Goal: Task Accomplishment & Management: Manage account settings

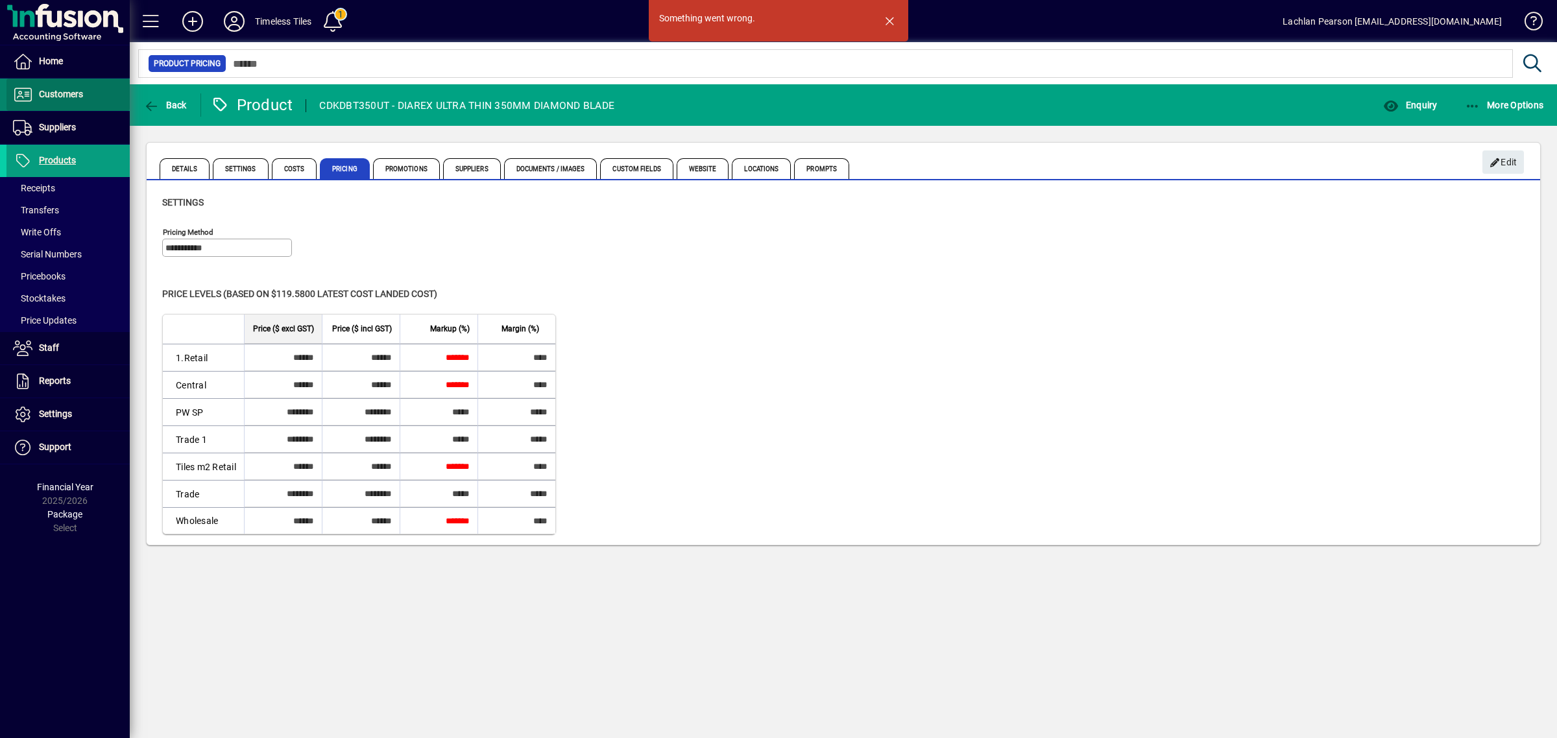
click at [66, 94] on span "Customers" at bounding box center [61, 94] width 44 height 10
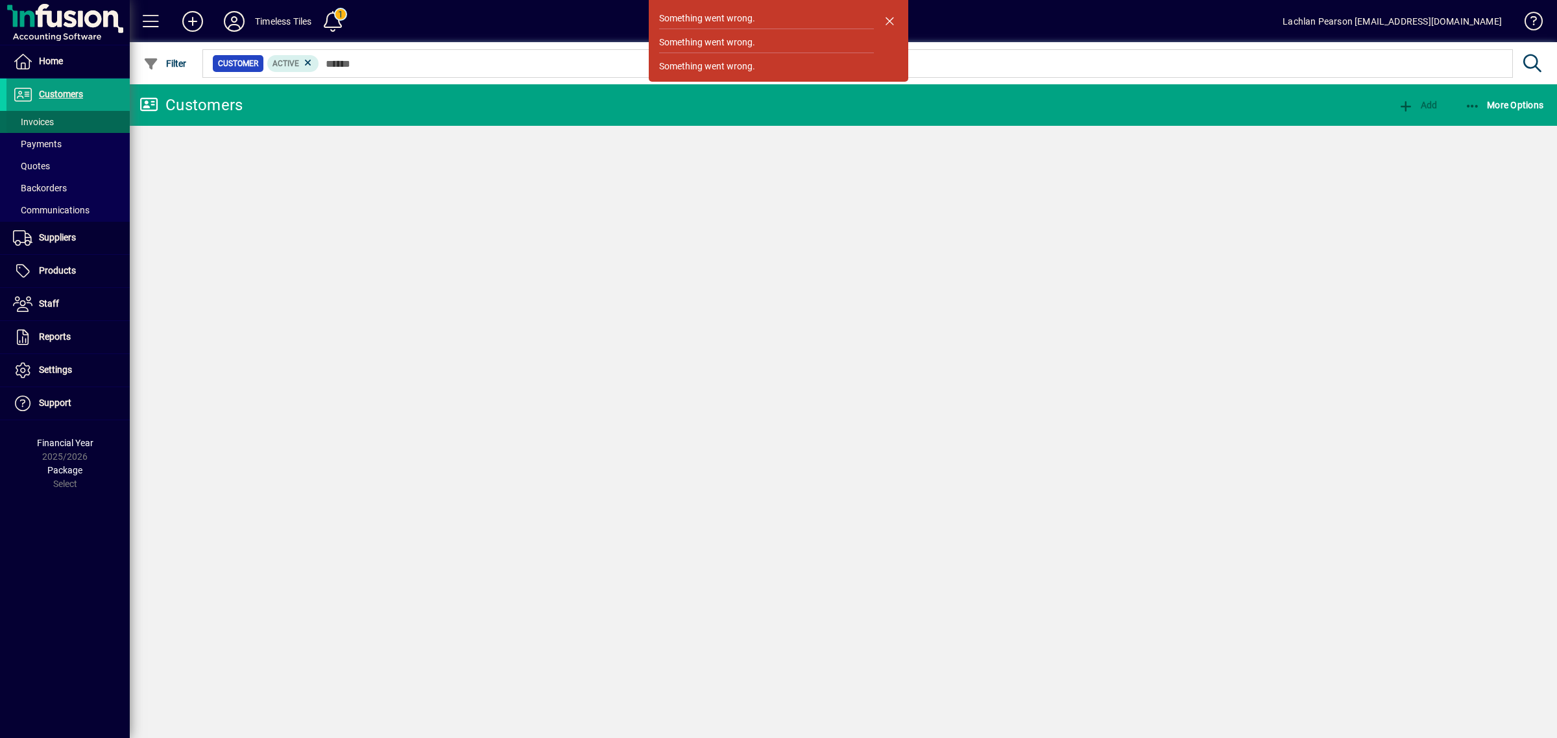
click at [62, 123] on span at bounding box center [67, 121] width 123 height 31
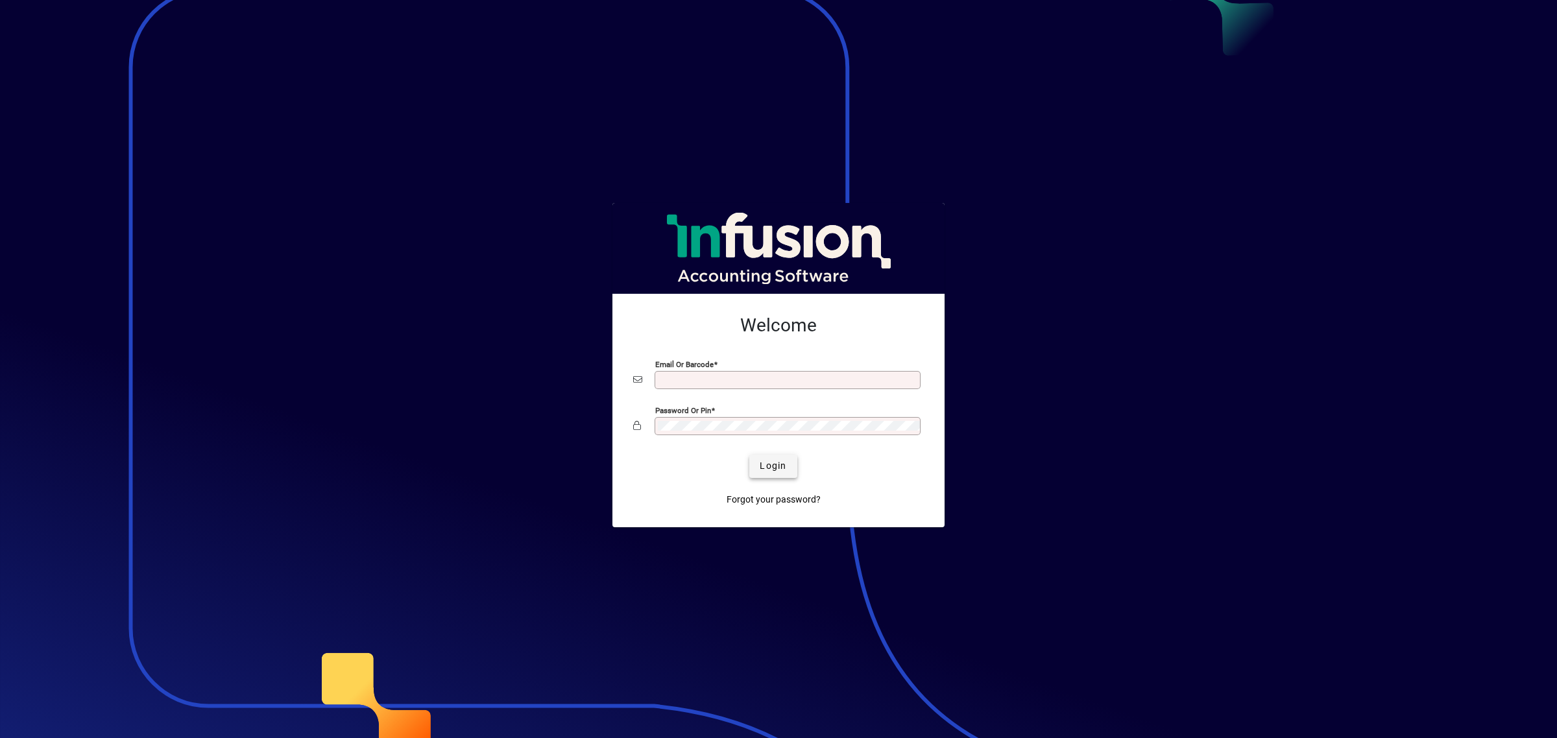
type input "**********"
click at [777, 477] on span "submit" at bounding box center [772, 466] width 47 height 31
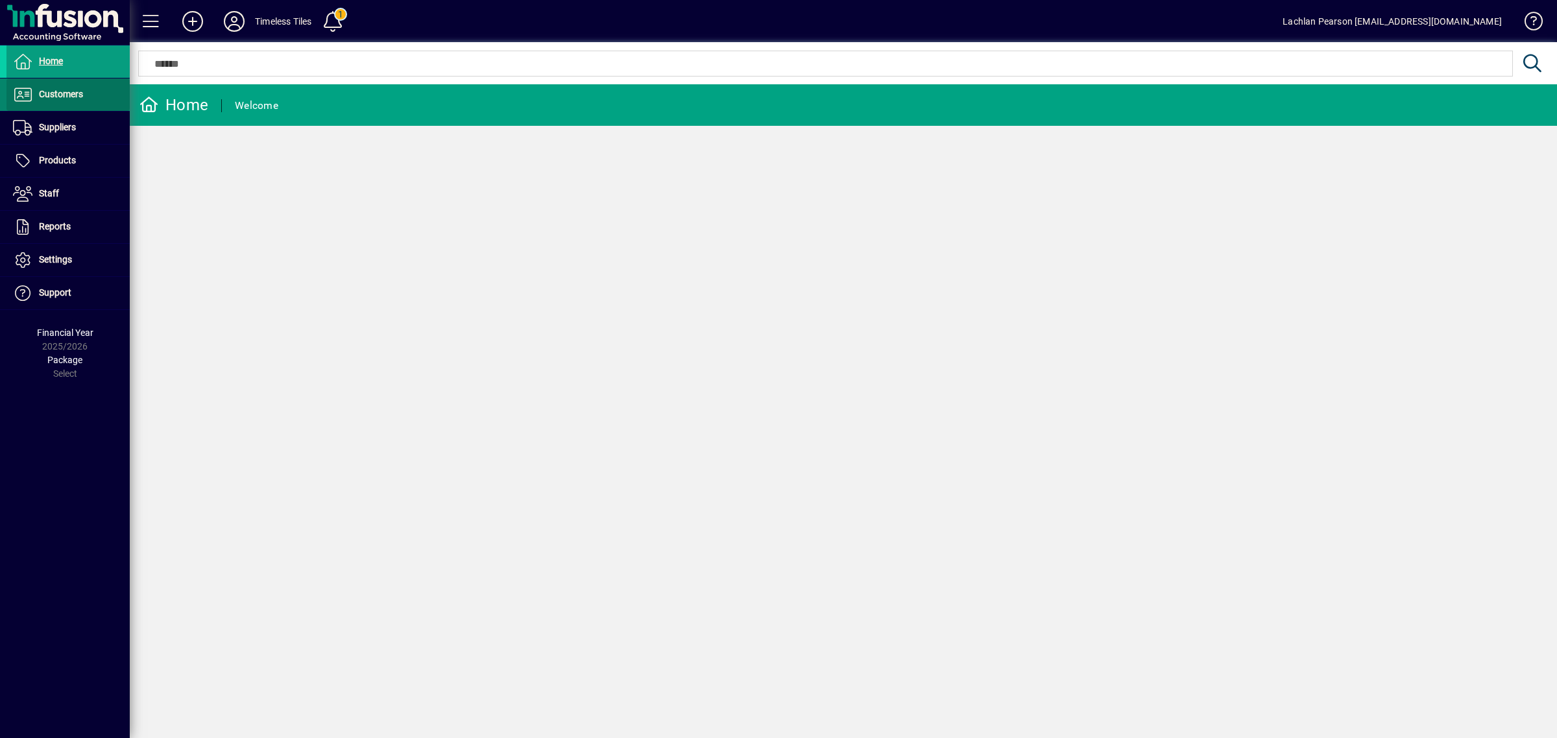
click at [54, 99] on span "Customers" at bounding box center [61, 94] width 44 height 10
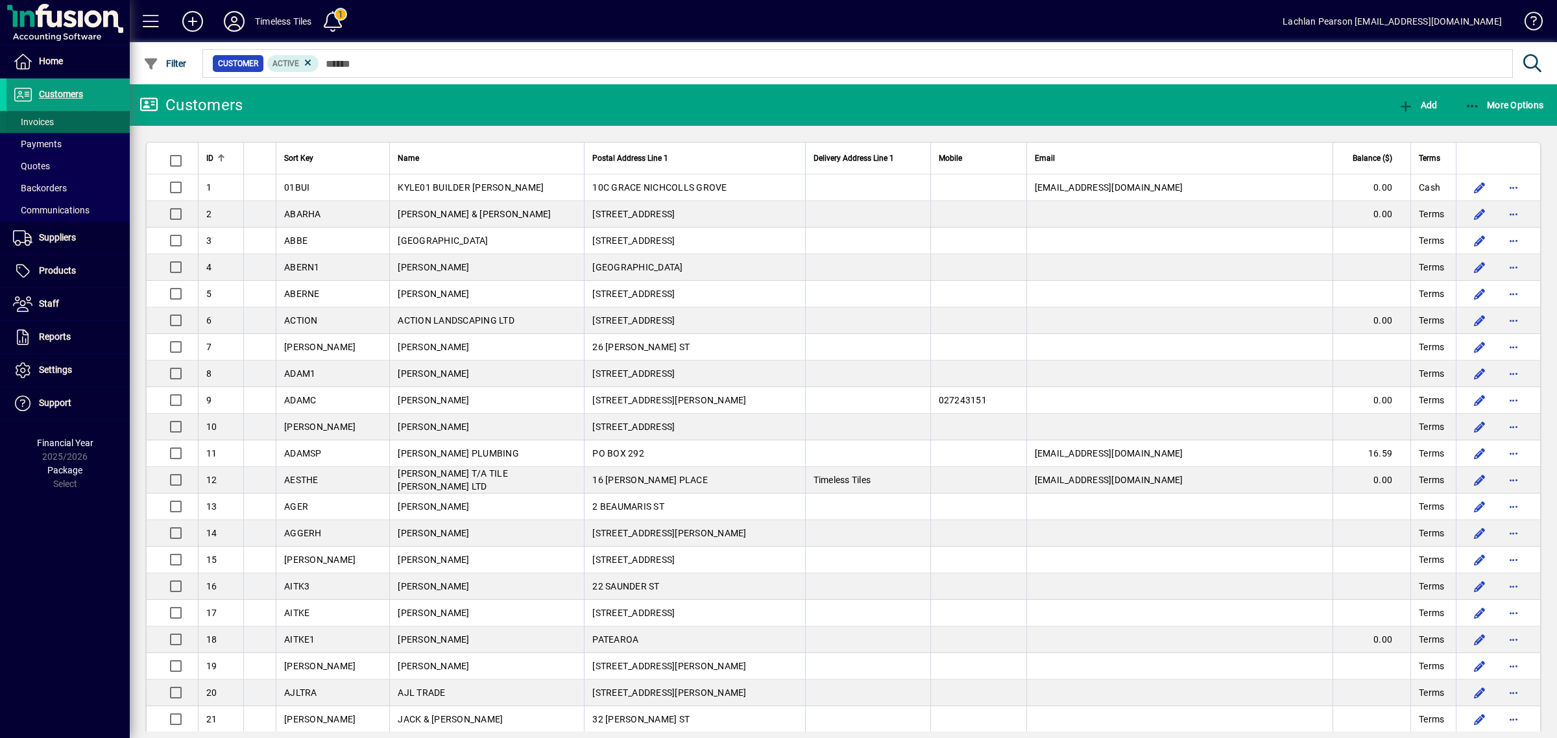
click at [63, 125] on span at bounding box center [67, 121] width 123 height 31
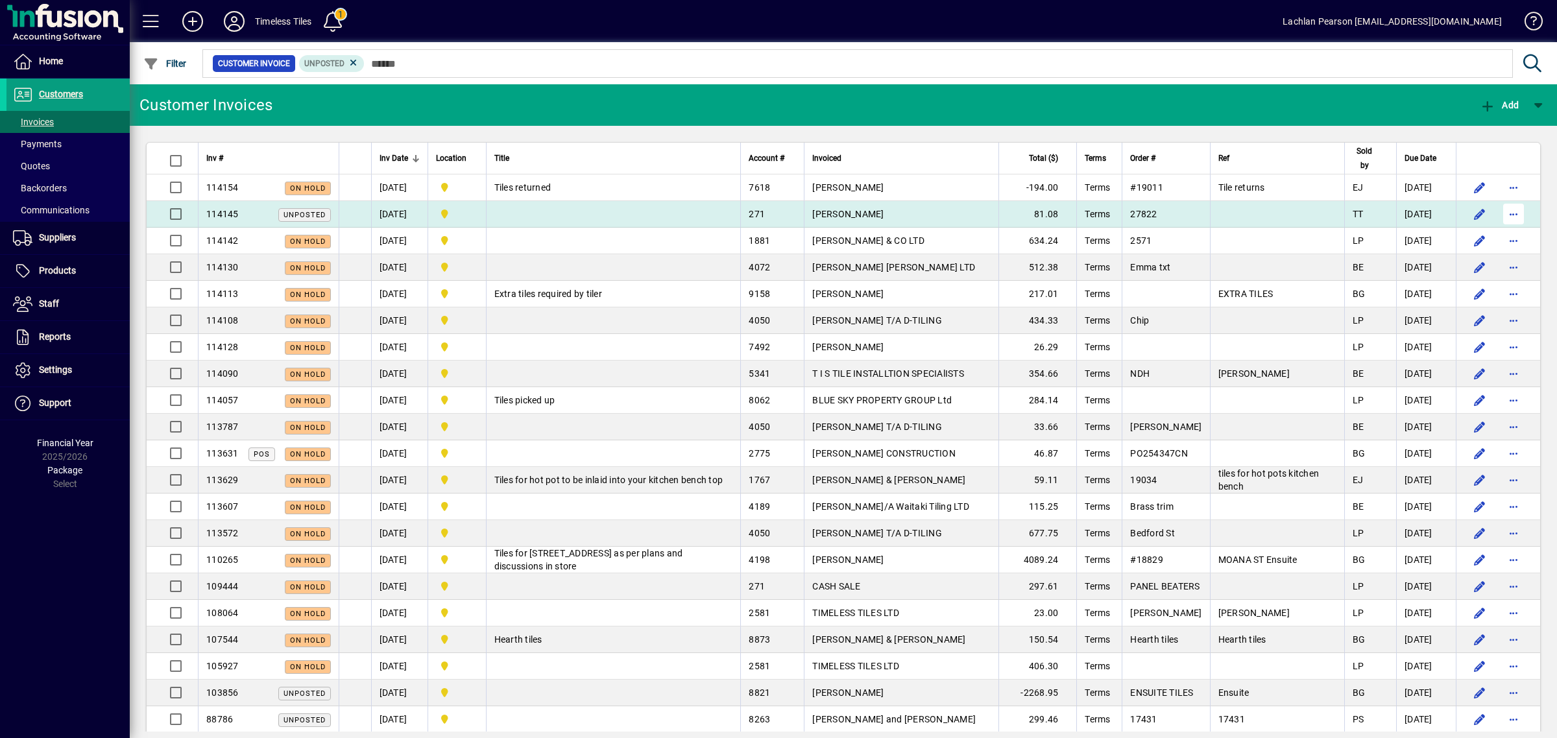
click at [1499, 215] on span "button" at bounding box center [1513, 214] width 31 height 31
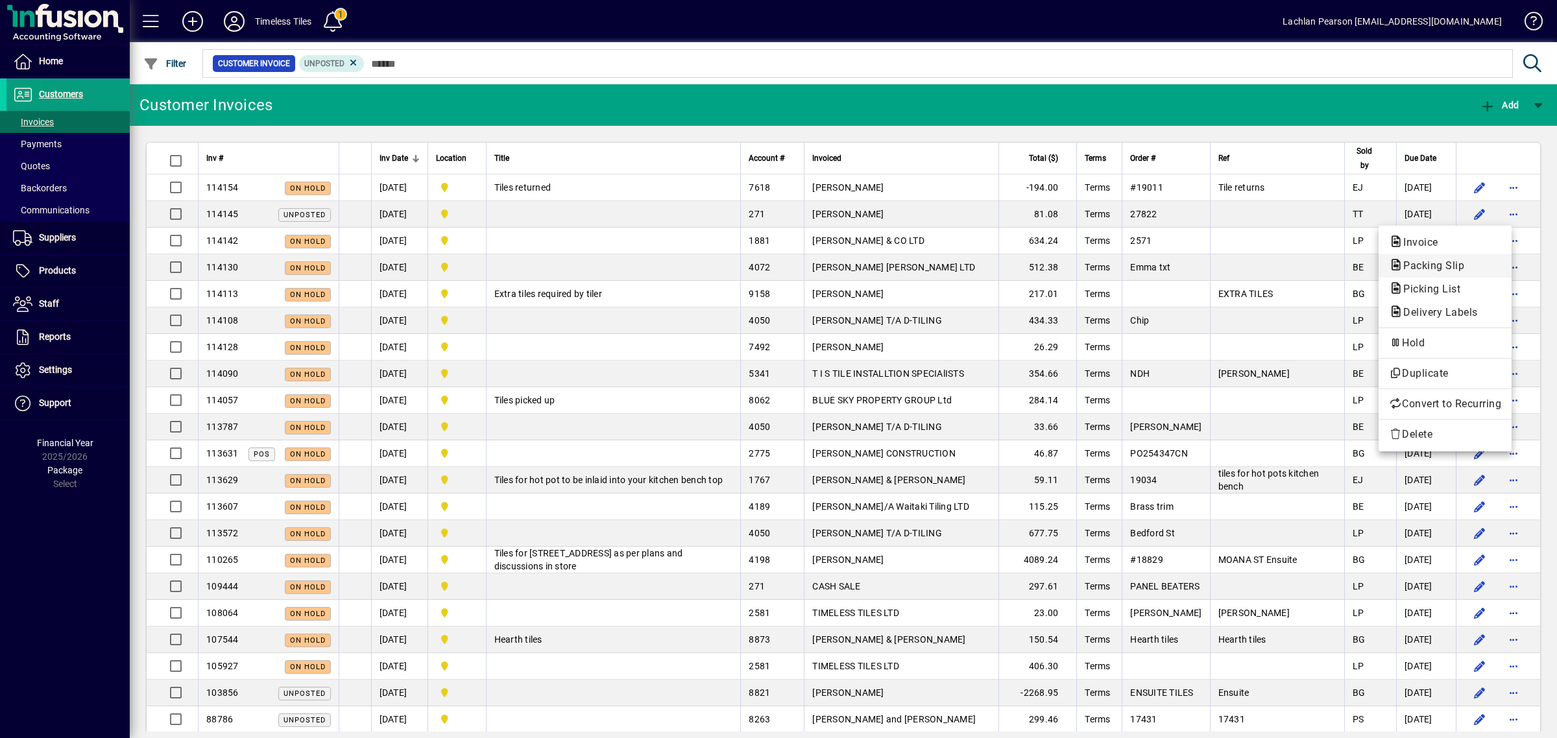
click at [1450, 268] on span "Packing Slip" at bounding box center [1430, 266] width 82 height 12
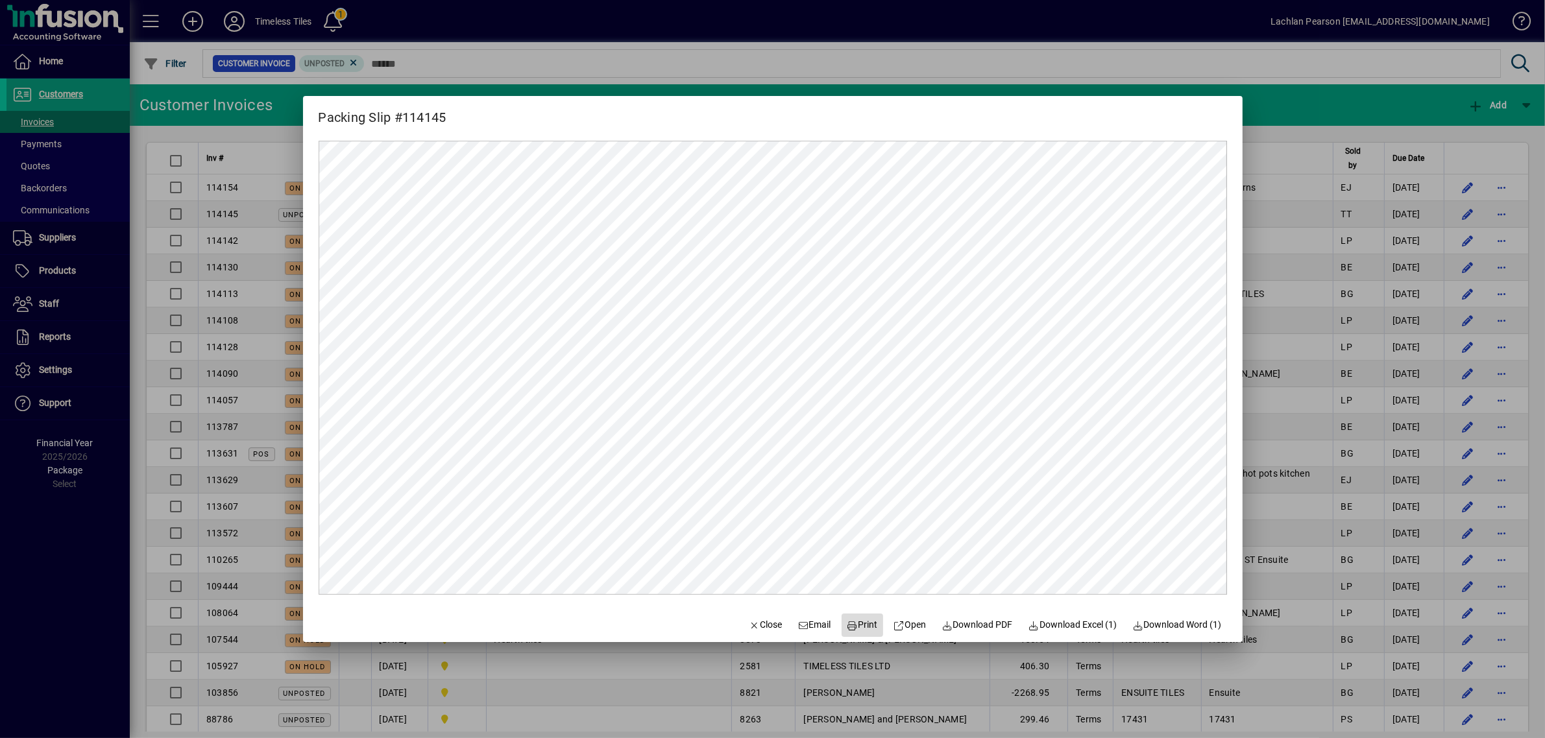
click at [847, 630] on icon at bounding box center [853, 626] width 12 height 9
click at [749, 625] on icon "button" at bounding box center [755, 626] width 12 height 9
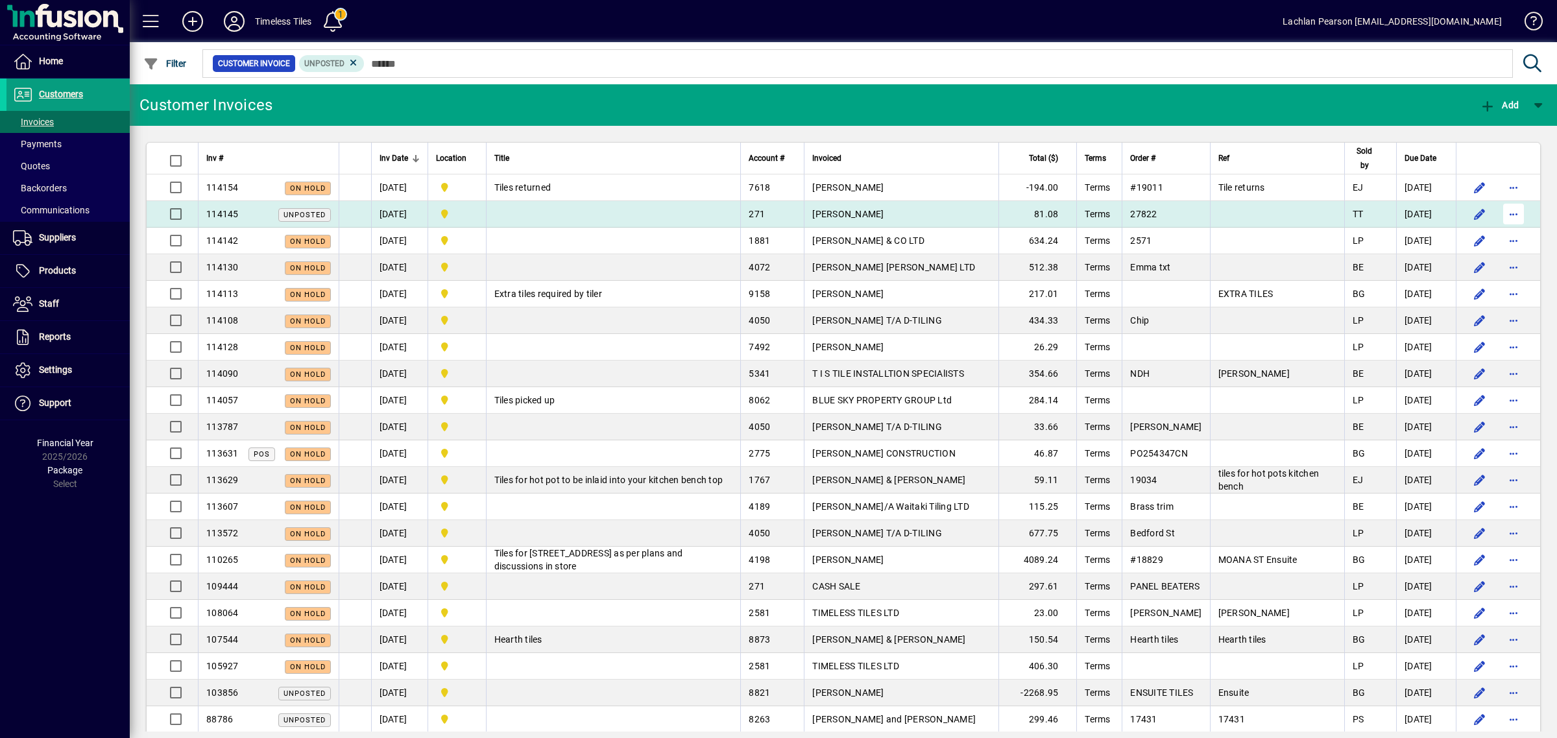
click at [1501, 215] on span "button" at bounding box center [1513, 214] width 31 height 31
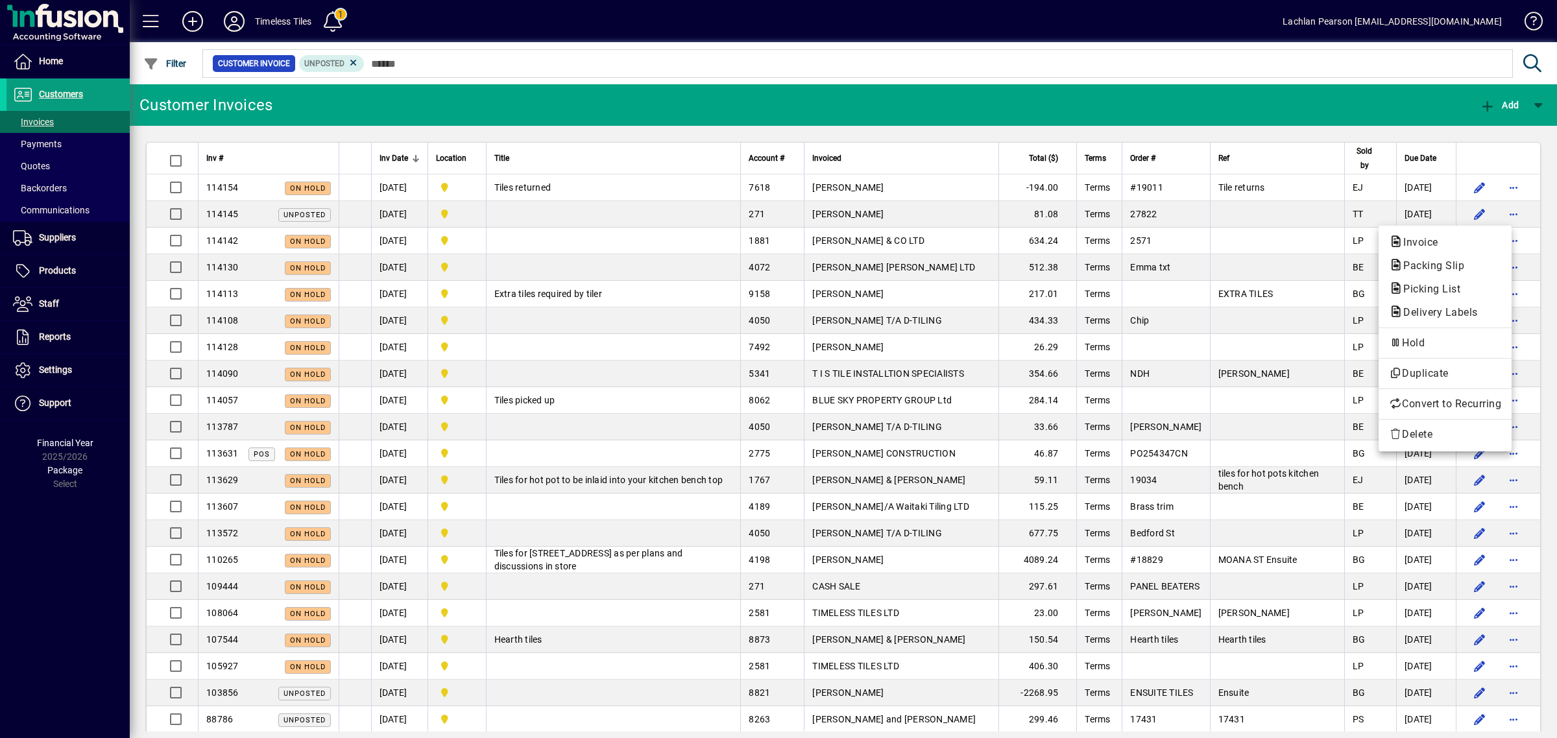
click at [1146, 245] on div at bounding box center [778, 369] width 1557 height 738
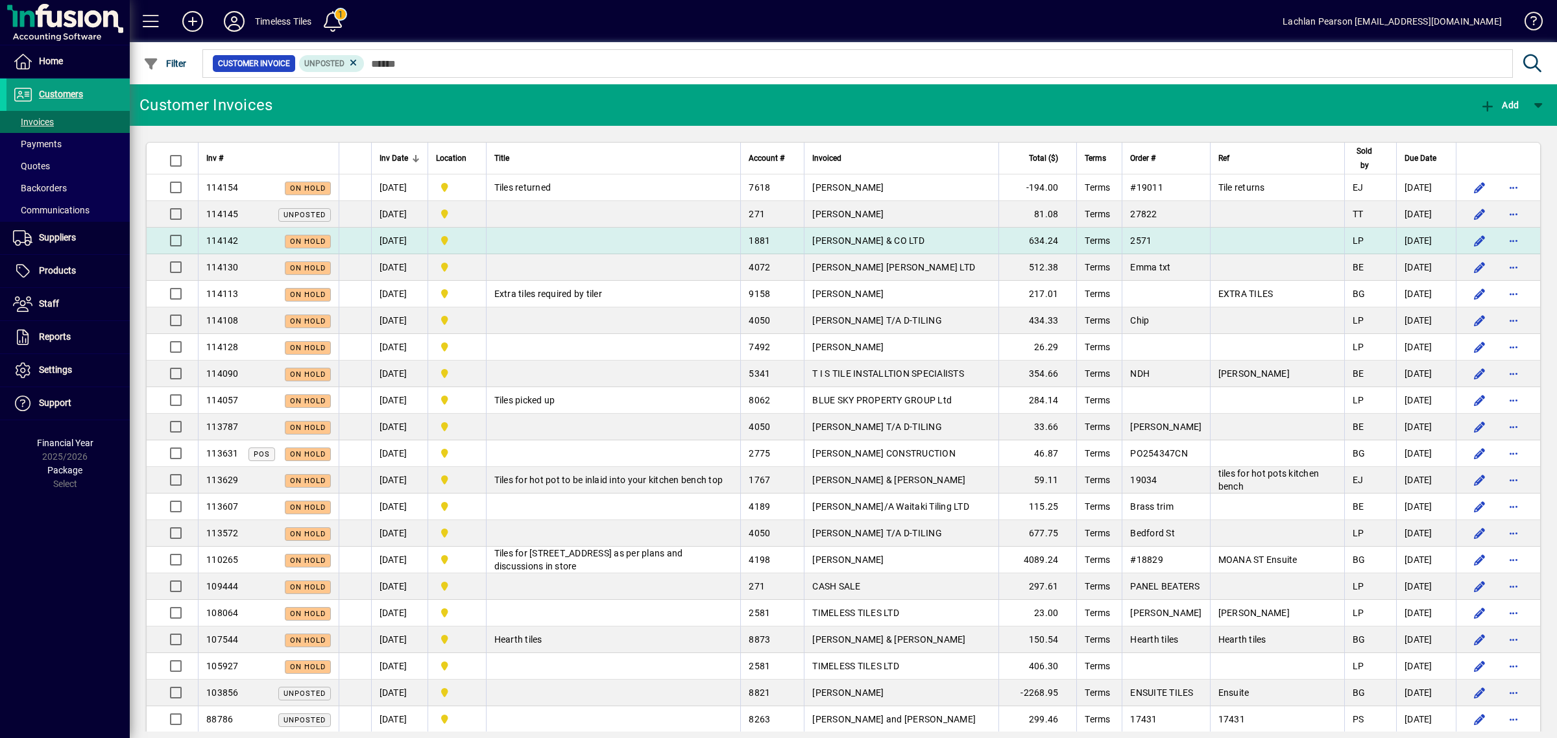
click at [1187, 247] on td "2571" at bounding box center [1166, 241] width 88 height 27
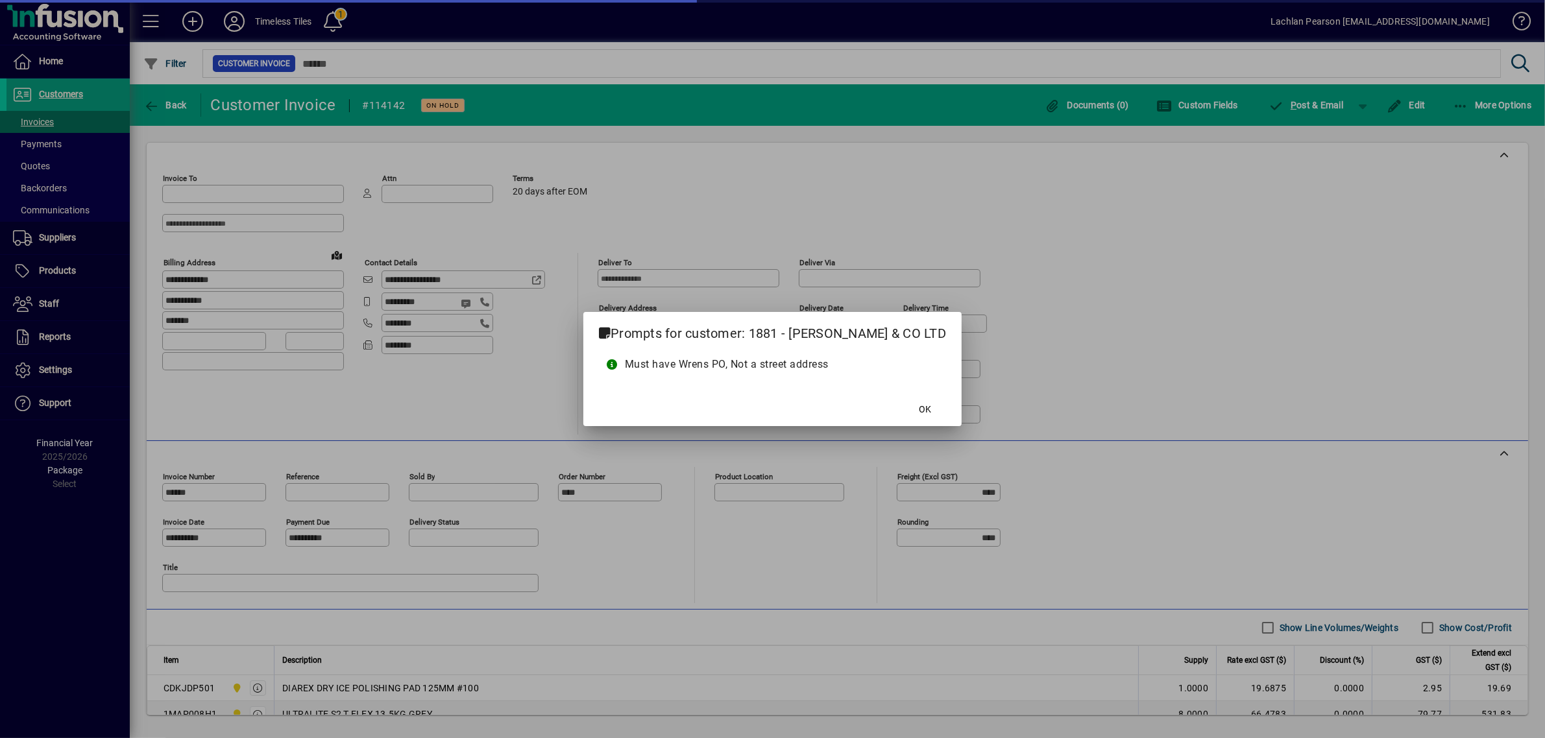
type input "*******"
type input "**********"
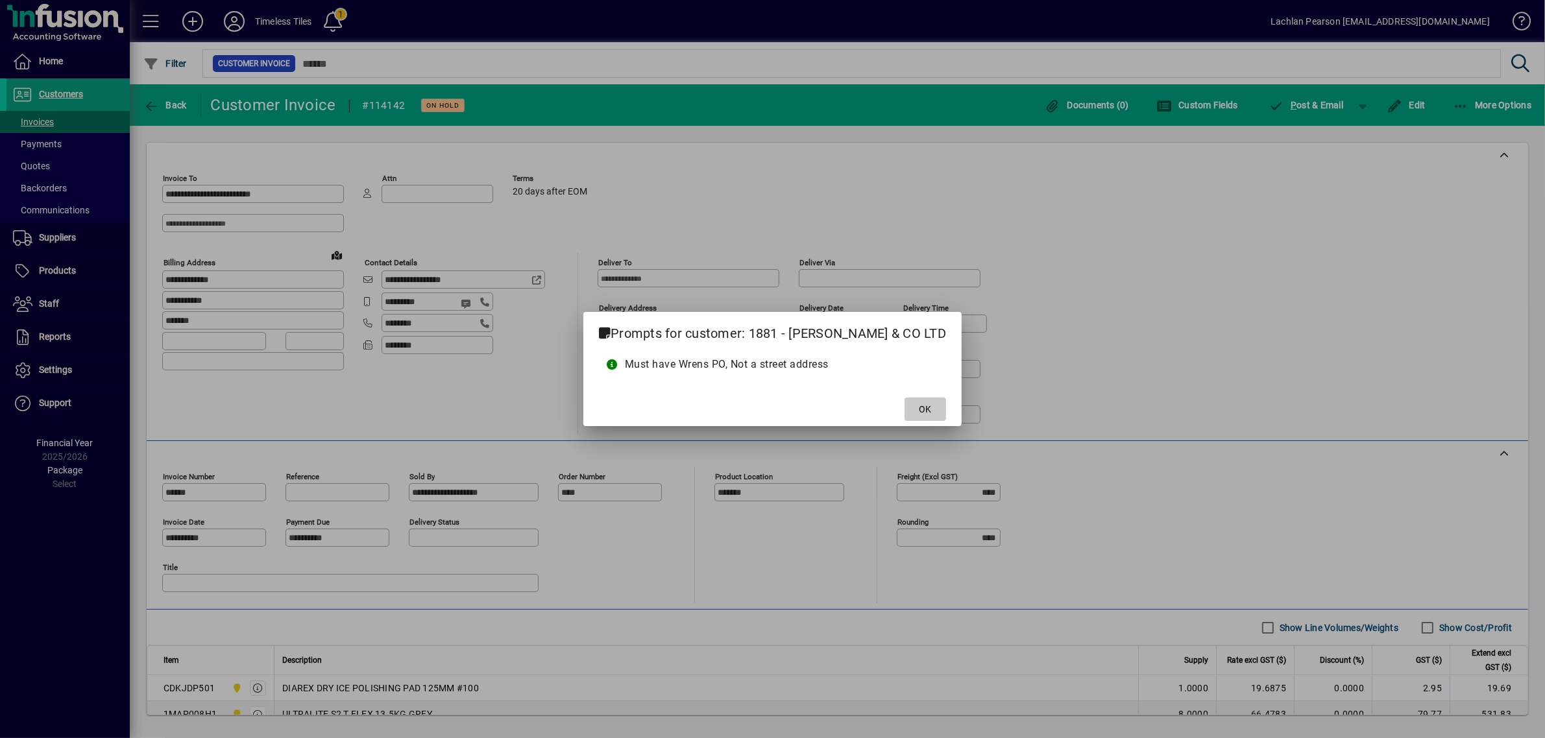
click at [919, 406] on span "OK" at bounding box center [925, 410] width 12 height 14
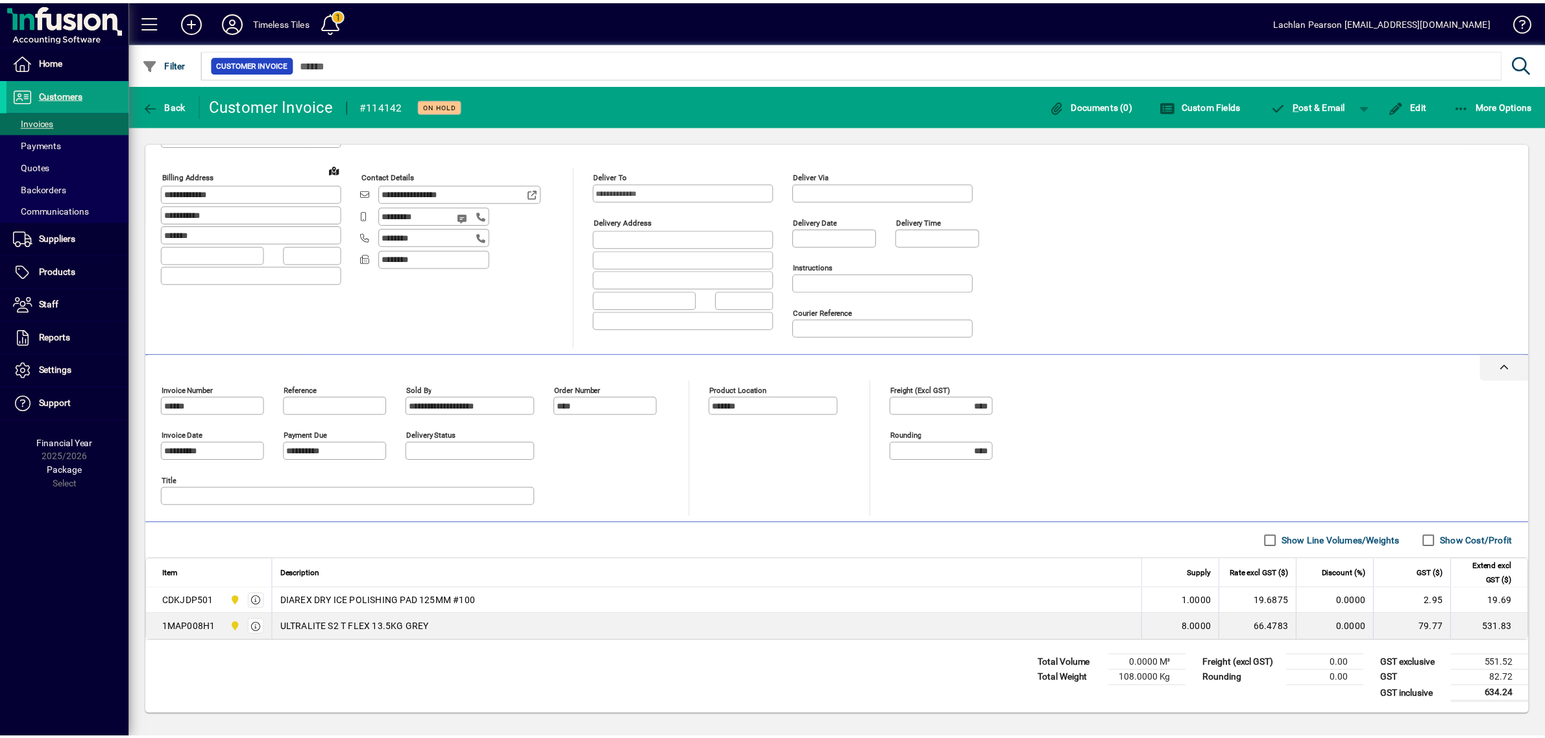
scroll to position [91, 0]
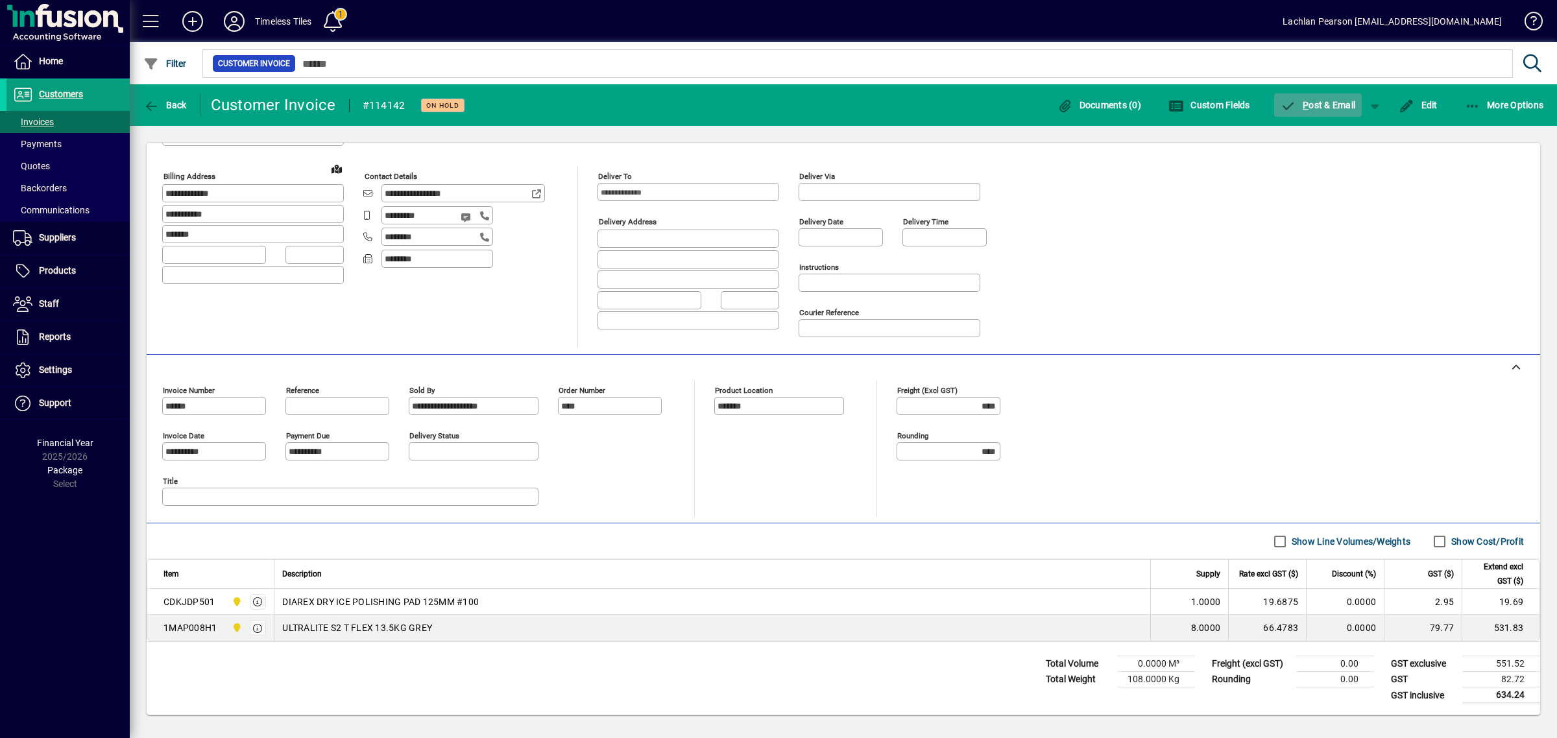
click at [1328, 104] on span "P ost & Email" at bounding box center [1318, 105] width 75 height 10
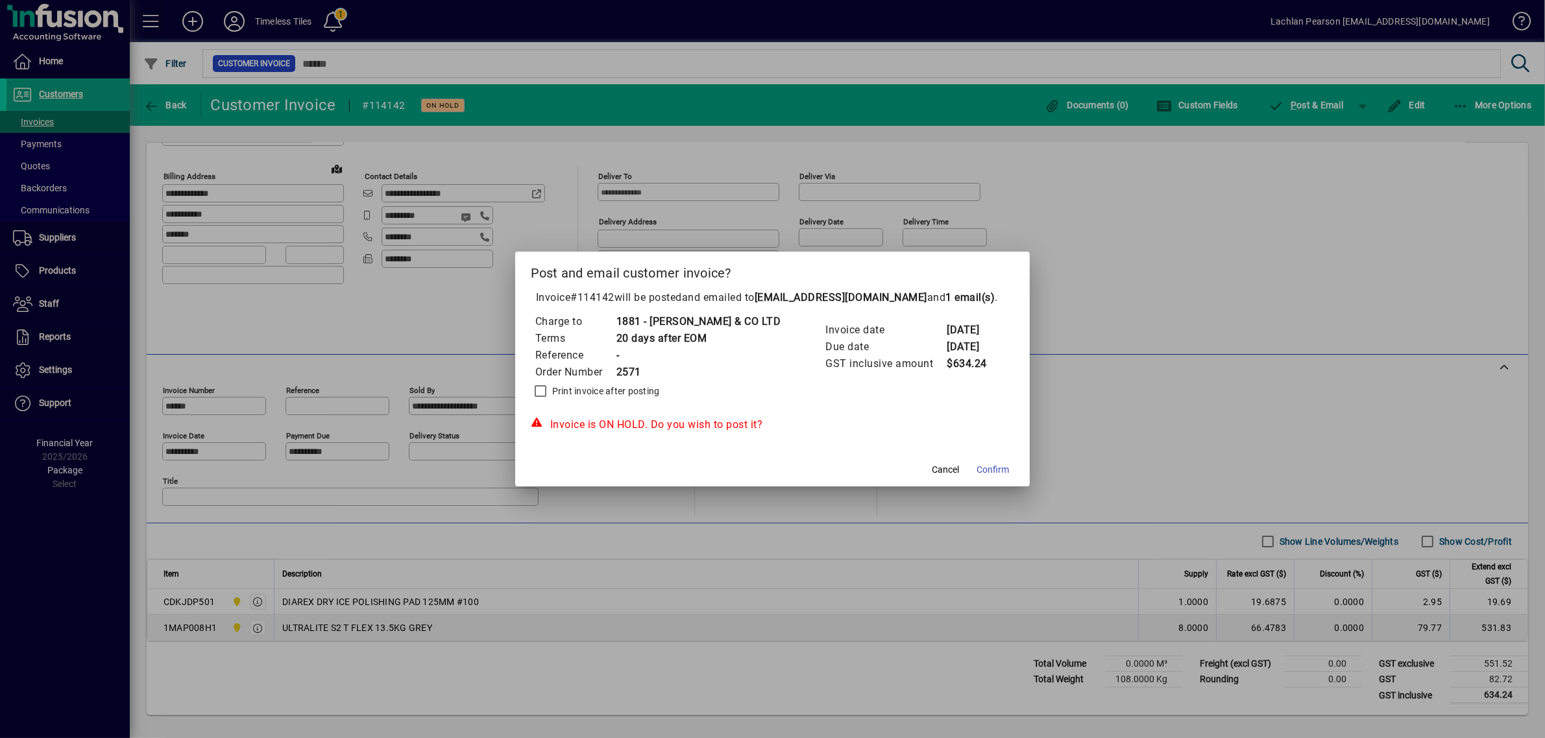
click at [984, 488] on div at bounding box center [772, 369] width 1545 height 738
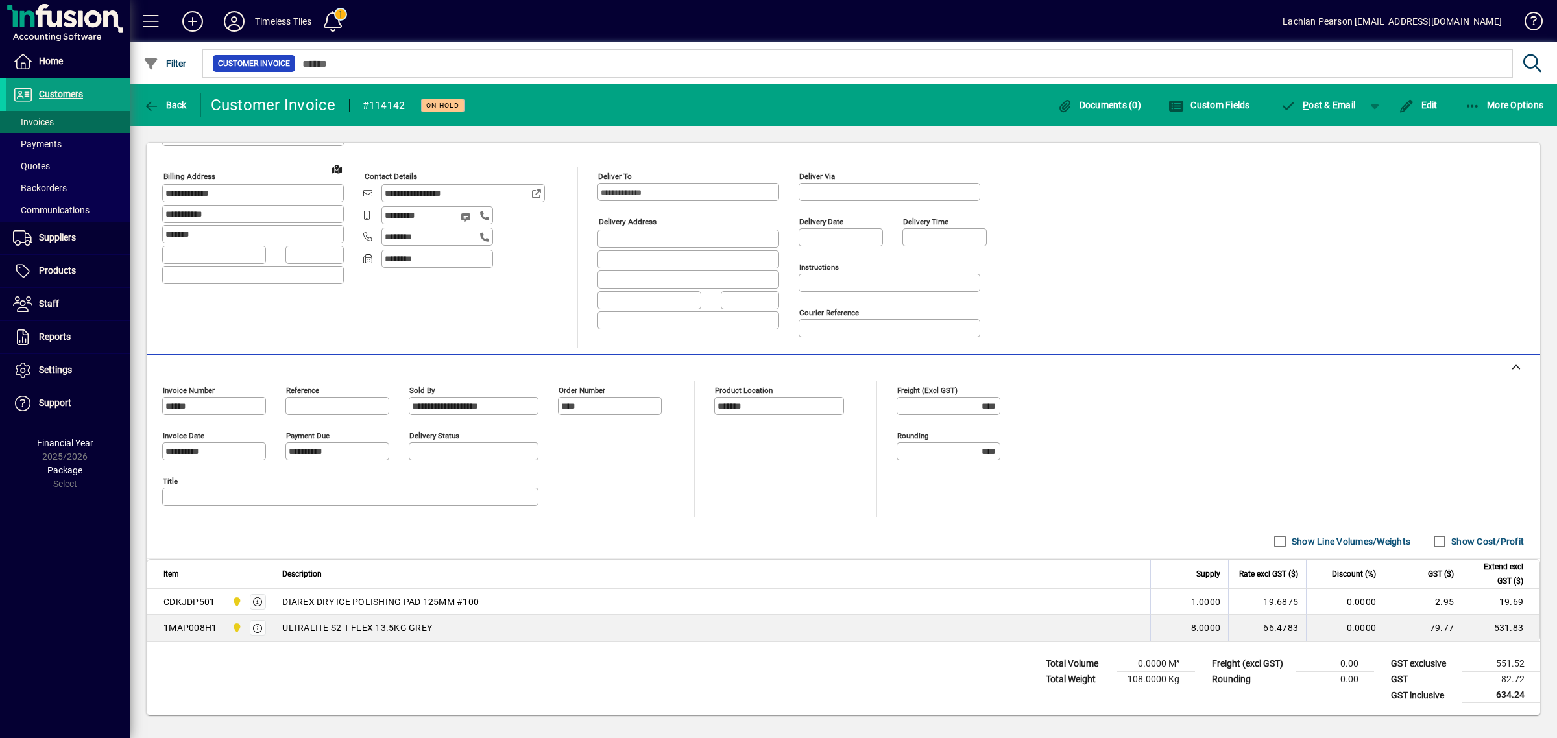
click at [988, 464] on div at bounding box center [949, 468] width 104 height 14
click at [1314, 101] on span "P ost & Email" at bounding box center [1318, 105] width 75 height 10
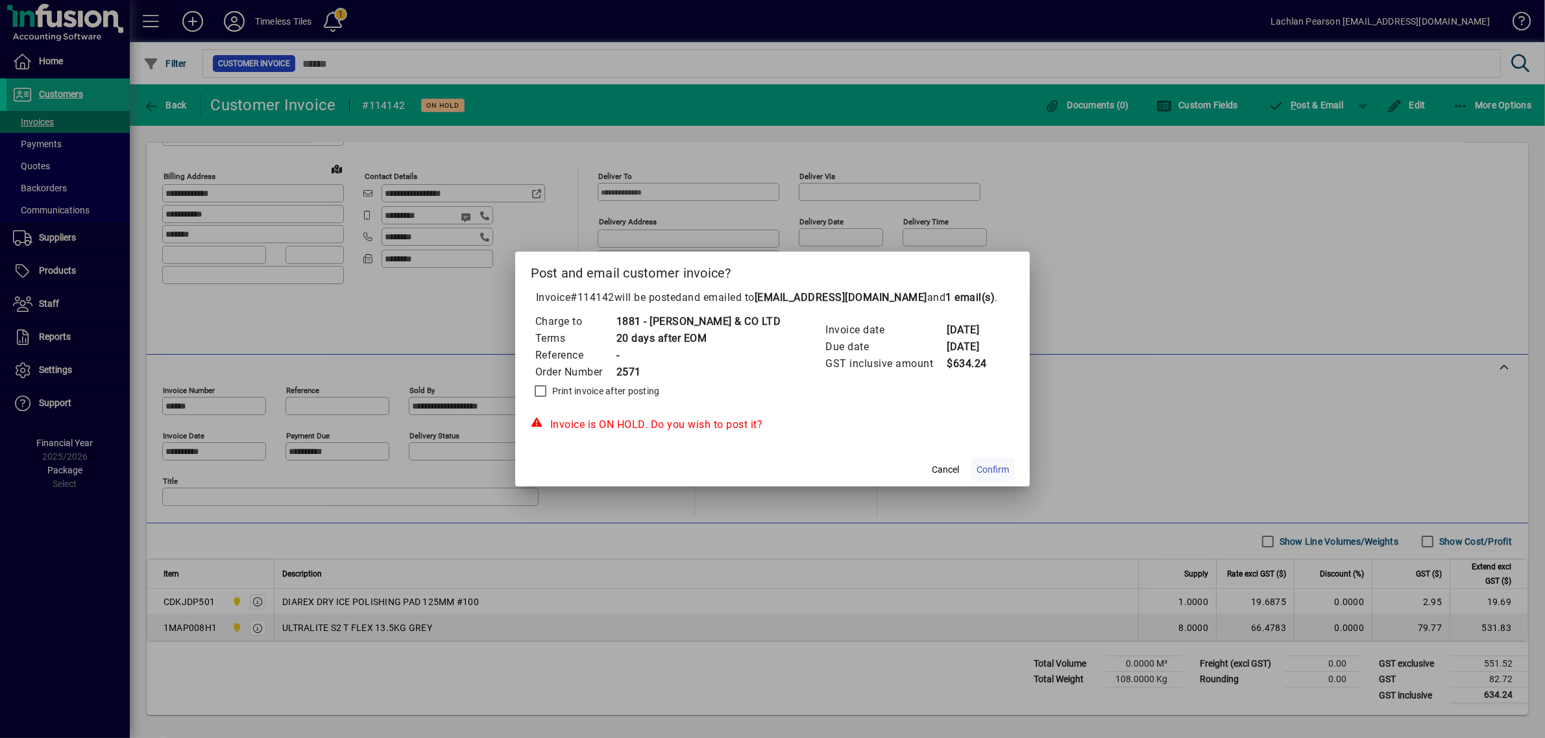
click at [989, 472] on span "Confirm" at bounding box center [992, 470] width 32 height 14
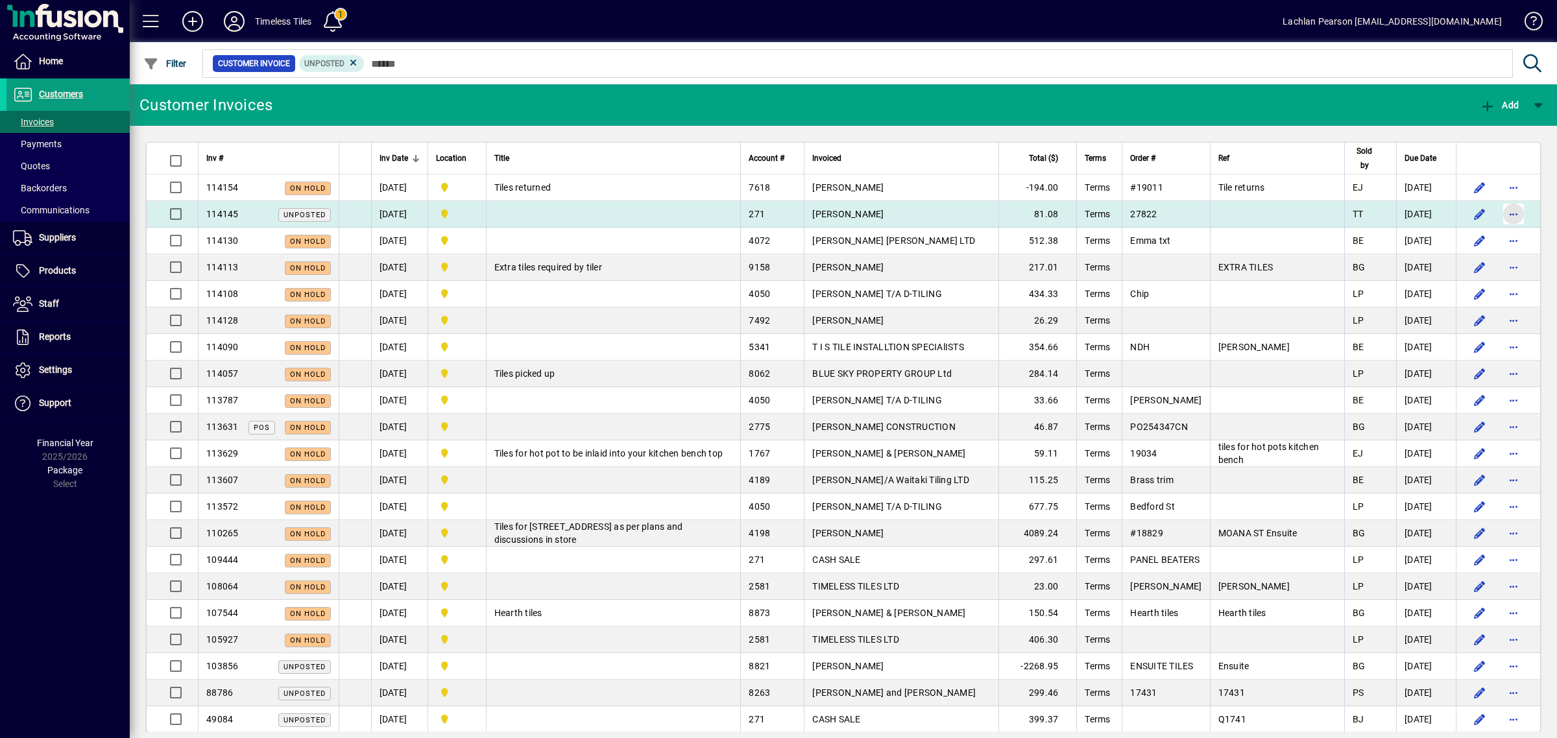
click at [1498, 212] on span "button" at bounding box center [1513, 214] width 31 height 31
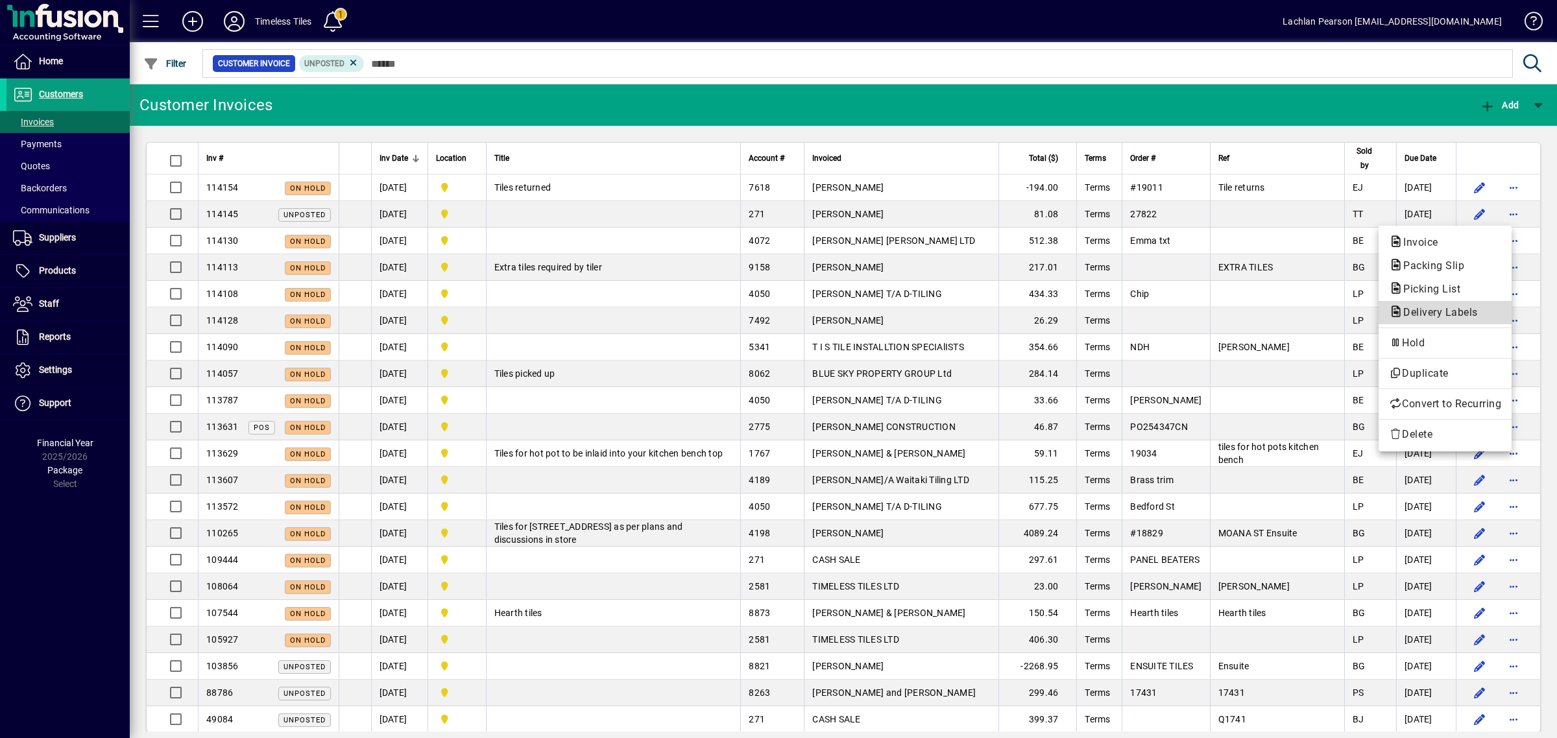
click at [1455, 303] on button "Delivery Labels" at bounding box center [1445, 312] width 133 height 23
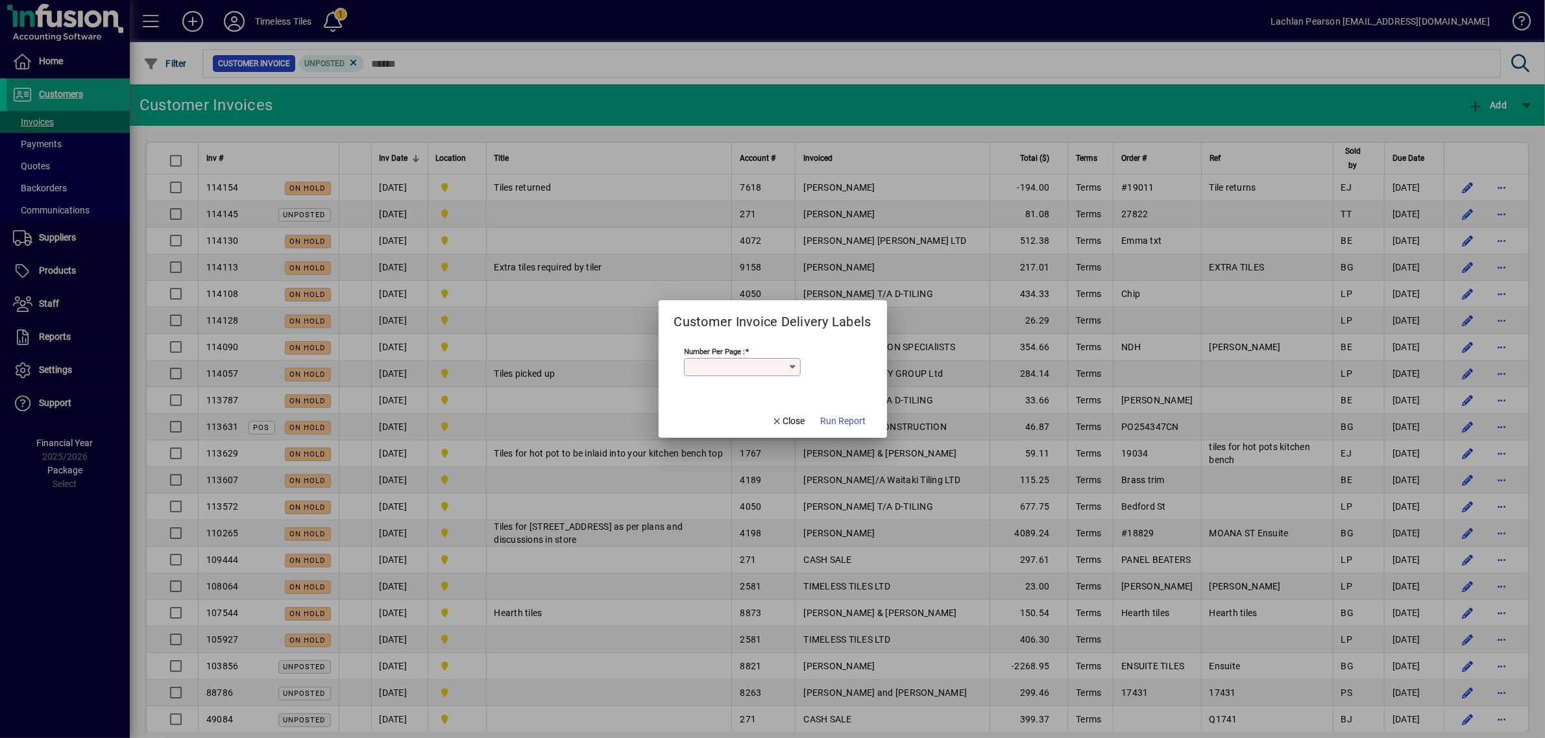
type input "*"
click at [851, 429] on span "button" at bounding box center [844, 421] width 56 height 31
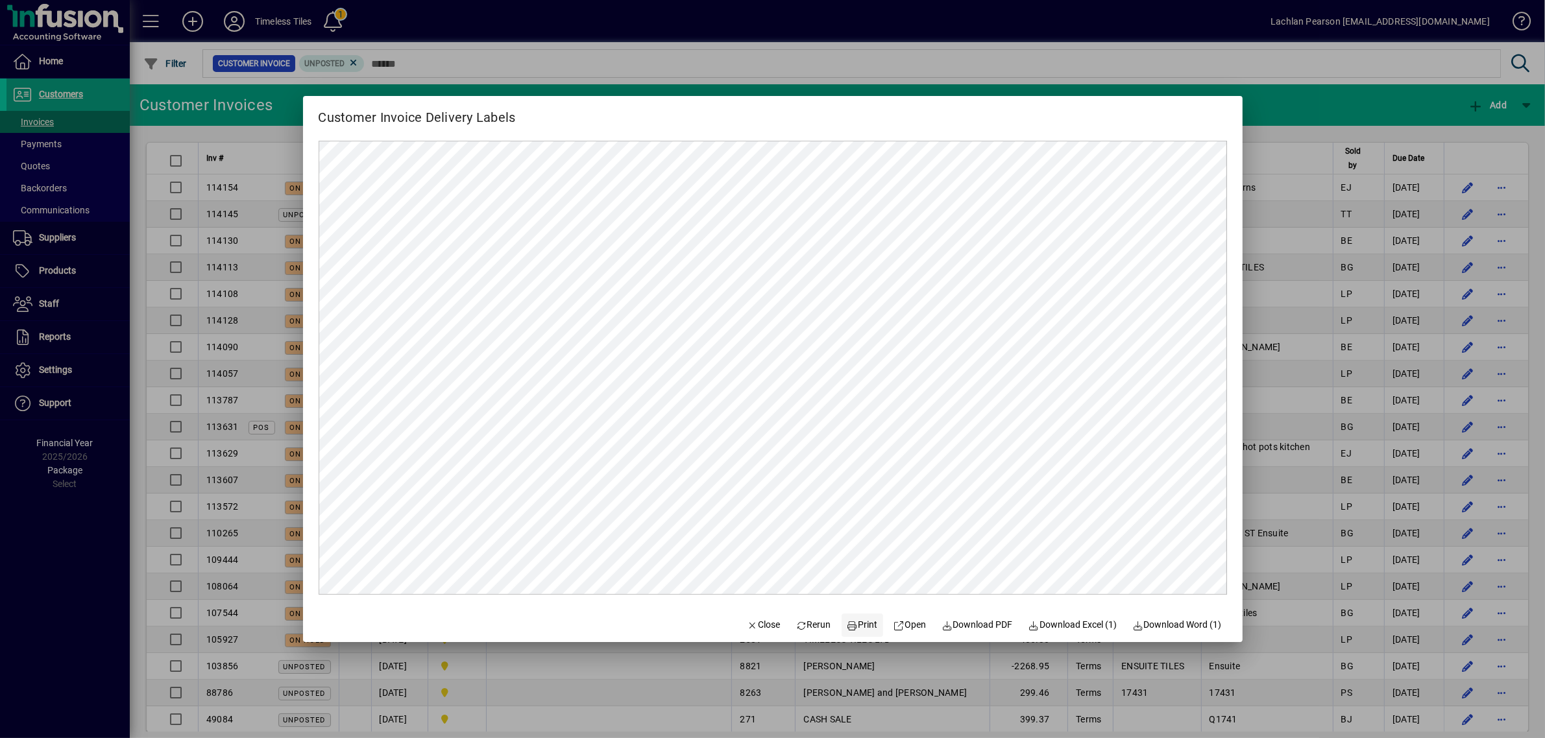
click at [861, 629] on span "Print" at bounding box center [862, 625] width 31 height 14
click at [747, 630] on span "Close" at bounding box center [764, 625] width 34 height 14
